Goal: Transaction & Acquisition: Book appointment/travel/reservation

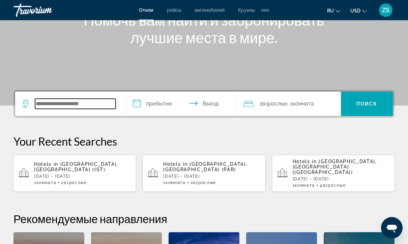
click at [74, 105] on input "Search hotel destination" at bounding box center [75, 104] width 80 height 10
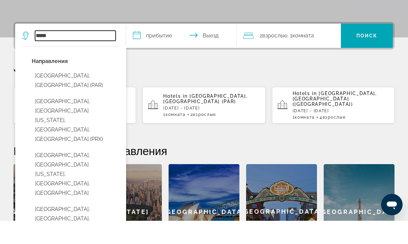
type input "*****"
click at [195, 90] on p "Your Recent Searches" at bounding box center [203, 96] width 381 height 13
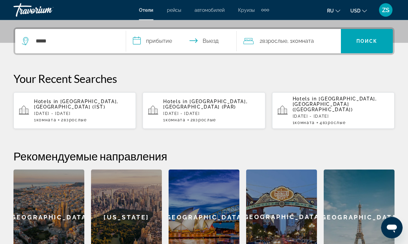
scroll to position [157, 0]
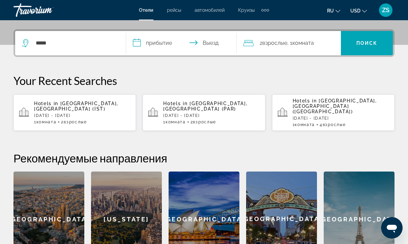
click at [160, 46] on input "**********" at bounding box center [183, 44] width 114 height 26
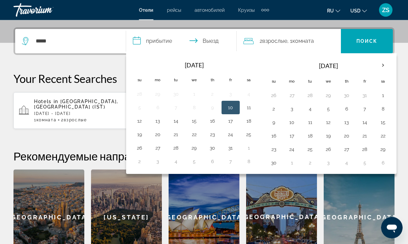
scroll to position [164, 0]
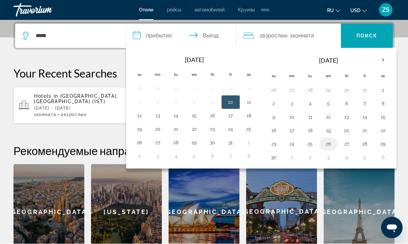
click at [330, 146] on button "26" at bounding box center [328, 143] width 11 height 9
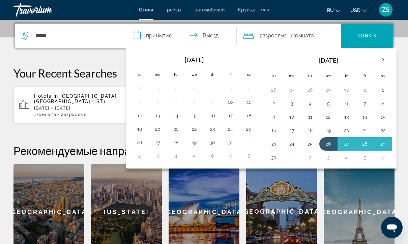
click at [271, 158] on button "30" at bounding box center [273, 157] width 11 height 9
type input "**********"
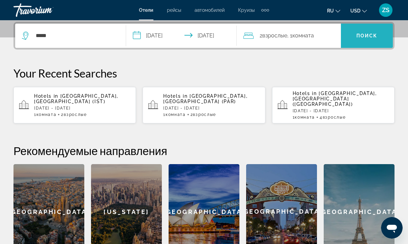
click at [361, 34] on span "Поиск" at bounding box center [366, 35] width 21 height 5
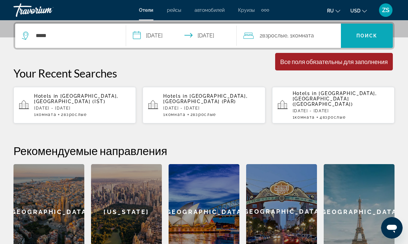
click at [361, 36] on span "Поиск" at bounding box center [366, 35] width 21 height 5
click at [280, 35] on span "Взрослые" at bounding box center [274, 35] width 25 height 6
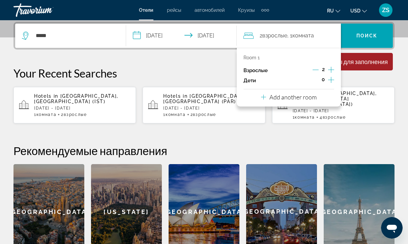
click at [319, 68] on div "2" at bounding box center [323, 70] width 22 height 10
click at [318, 71] on icon "Decrement adults" at bounding box center [315, 70] width 6 height 6
click at [333, 71] on icon "Increment adults" at bounding box center [331, 70] width 6 height 8
click at [355, 42] on span "Search" at bounding box center [367, 36] width 52 height 16
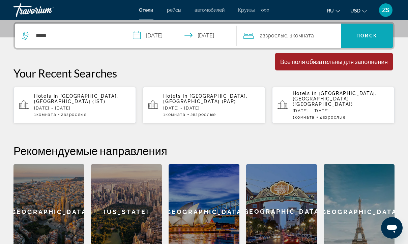
click at [355, 41] on span "Search" at bounding box center [367, 36] width 52 height 16
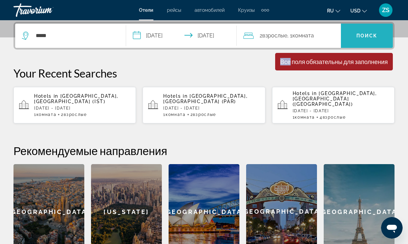
click at [355, 41] on span "Search" at bounding box center [367, 36] width 52 height 16
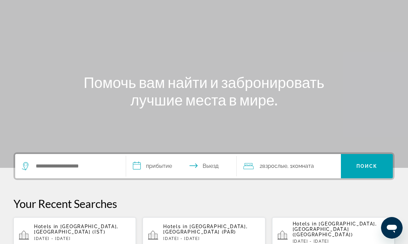
scroll to position [55, 0]
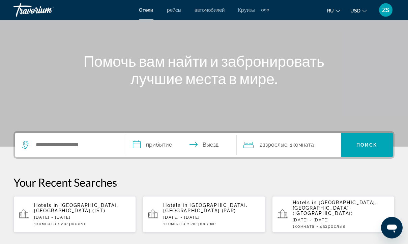
click at [205, 215] on p "[DATE] - [DATE]" at bounding box center [211, 217] width 96 height 5
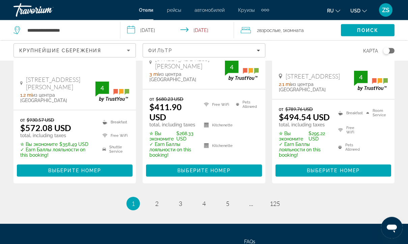
scroll to position [1038, 0]
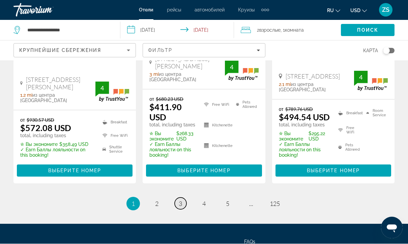
click at [182, 198] on link "page 3" at bounding box center [180, 204] width 12 height 12
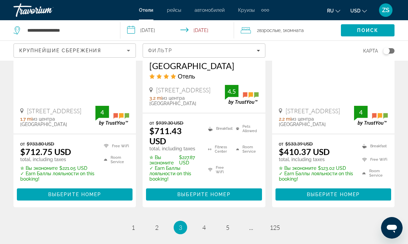
scroll to position [1031, 0]
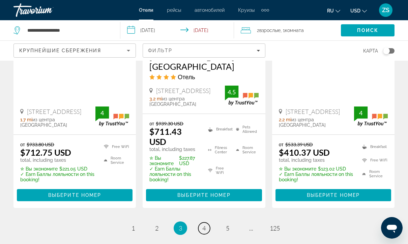
click at [206, 222] on link "page 4" at bounding box center [204, 228] width 12 height 12
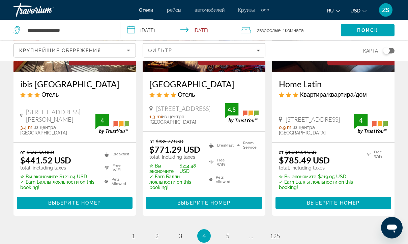
scroll to position [933, 0]
click at [228, 239] on span "5" at bounding box center [227, 235] width 3 height 7
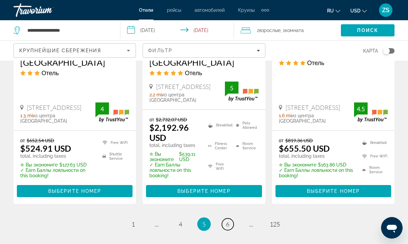
scroll to position [1068, 0]
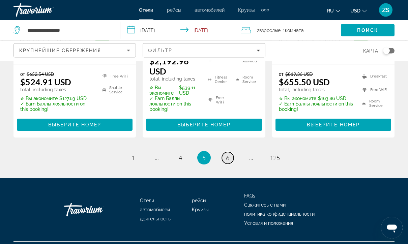
click at [228, 162] on span "6" at bounding box center [227, 157] width 3 height 7
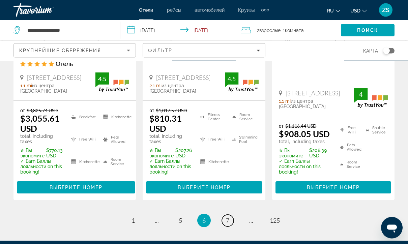
scroll to position [1043, 0]
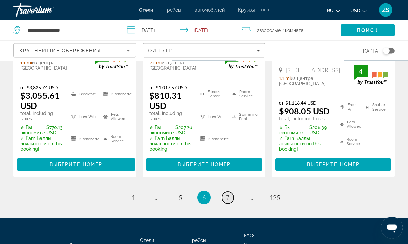
click at [229, 192] on link "page 7" at bounding box center [228, 198] width 12 height 12
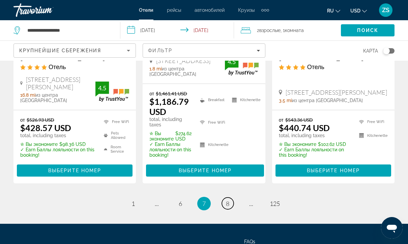
scroll to position [1016, 0]
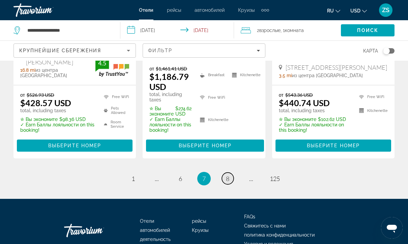
click at [226, 182] on span "8" at bounding box center [227, 178] width 3 height 7
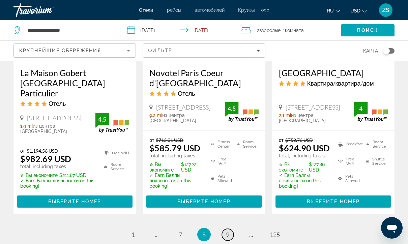
scroll to position [1006, 0]
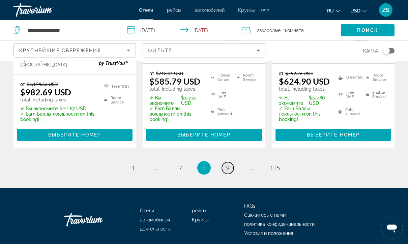
click at [226, 164] on span "9" at bounding box center [227, 167] width 3 height 7
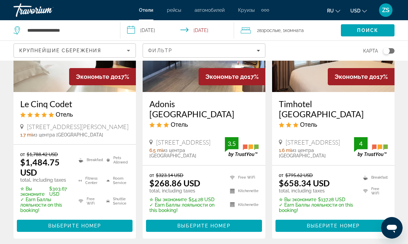
scroll to position [1010, 0]
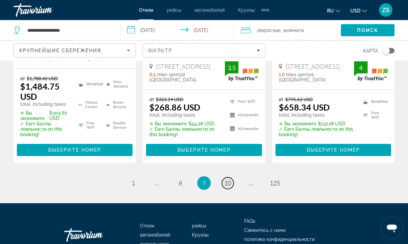
click at [227, 180] on span "10" at bounding box center [227, 183] width 7 height 7
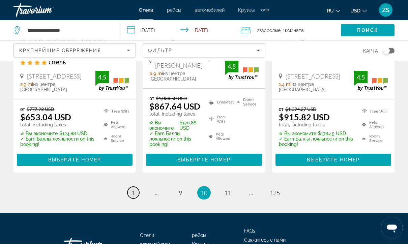
scroll to position [1058, 0]
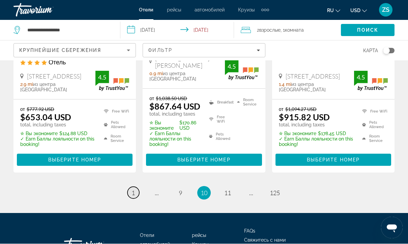
click at [133, 189] on span "1" at bounding box center [132, 192] width 3 height 7
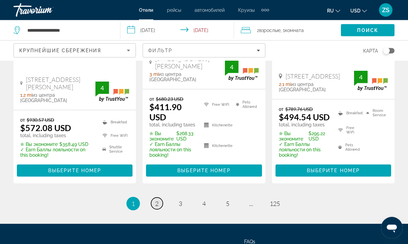
scroll to position [1038, 0]
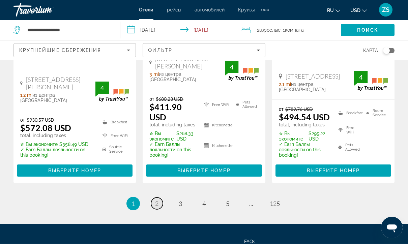
click at [156, 200] on span "2" at bounding box center [156, 203] width 3 height 7
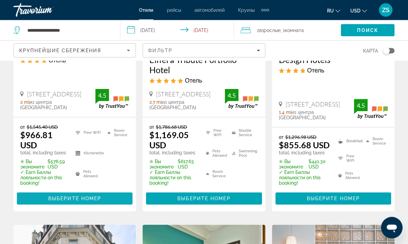
scroll to position [154, 0]
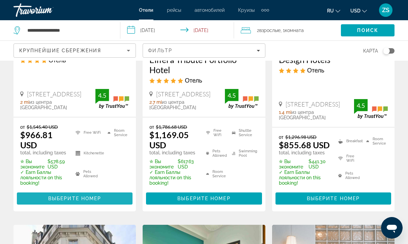
click at [87, 198] on span "Выберите номер" at bounding box center [74, 198] width 53 height 5
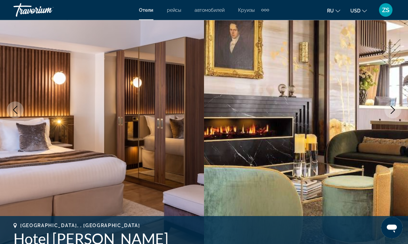
scroll to position [65, 0]
